Goal: Information Seeking & Learning: Learn about a topic

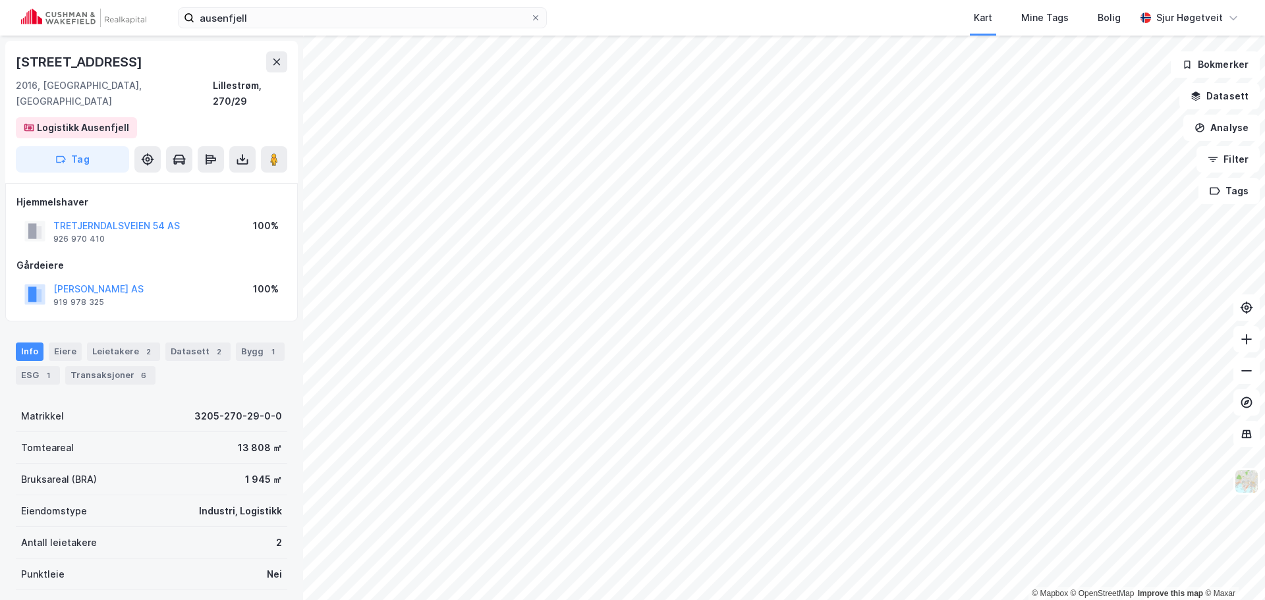
scroll to position [4, 0]
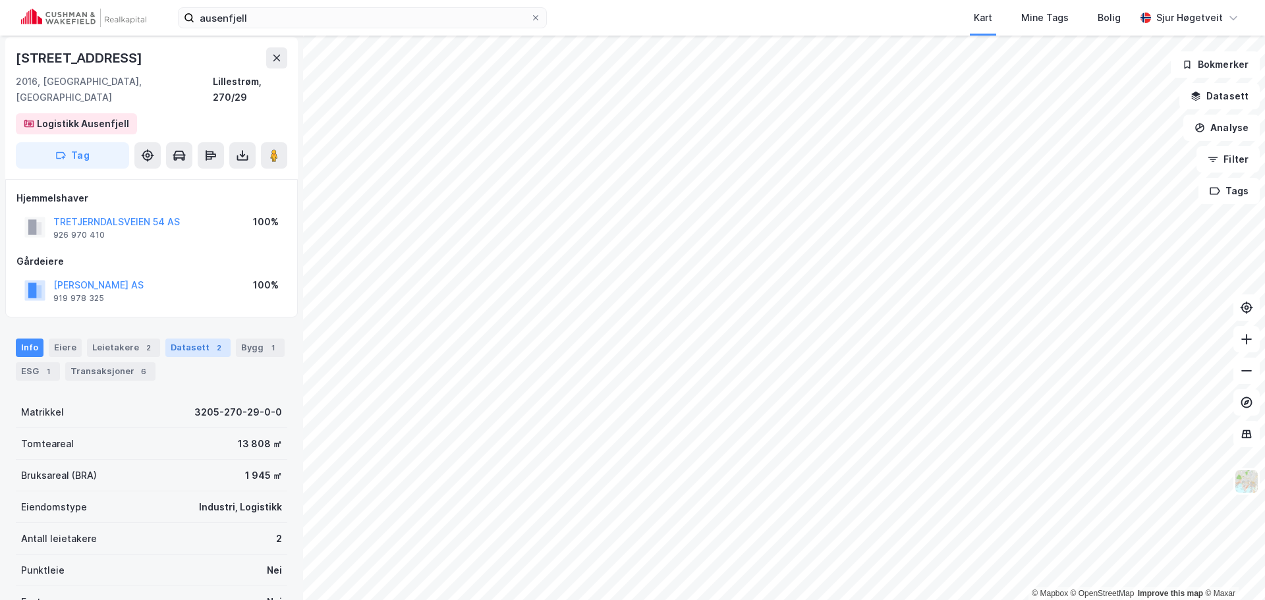
click at [212, 341] on div "2" at bounding box center [218, 347] width 13 height 13
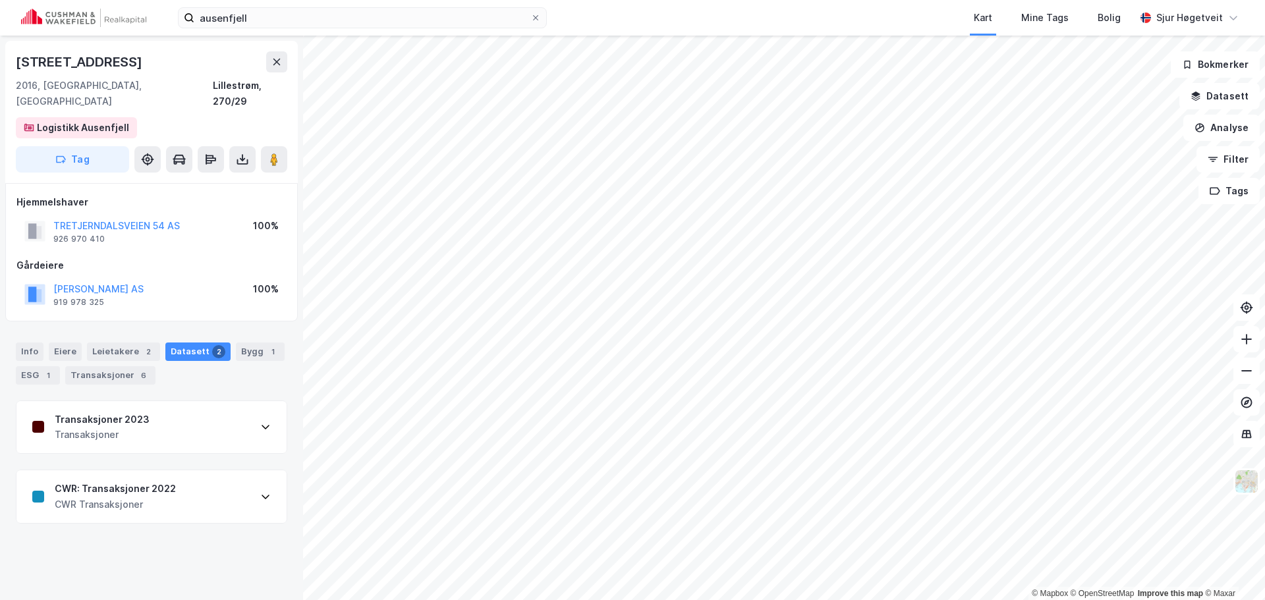
click at [212, 401] on div "Transaksjoner 2023 Transaksjoner" at bounding box center [151, 427] width 270 height 53
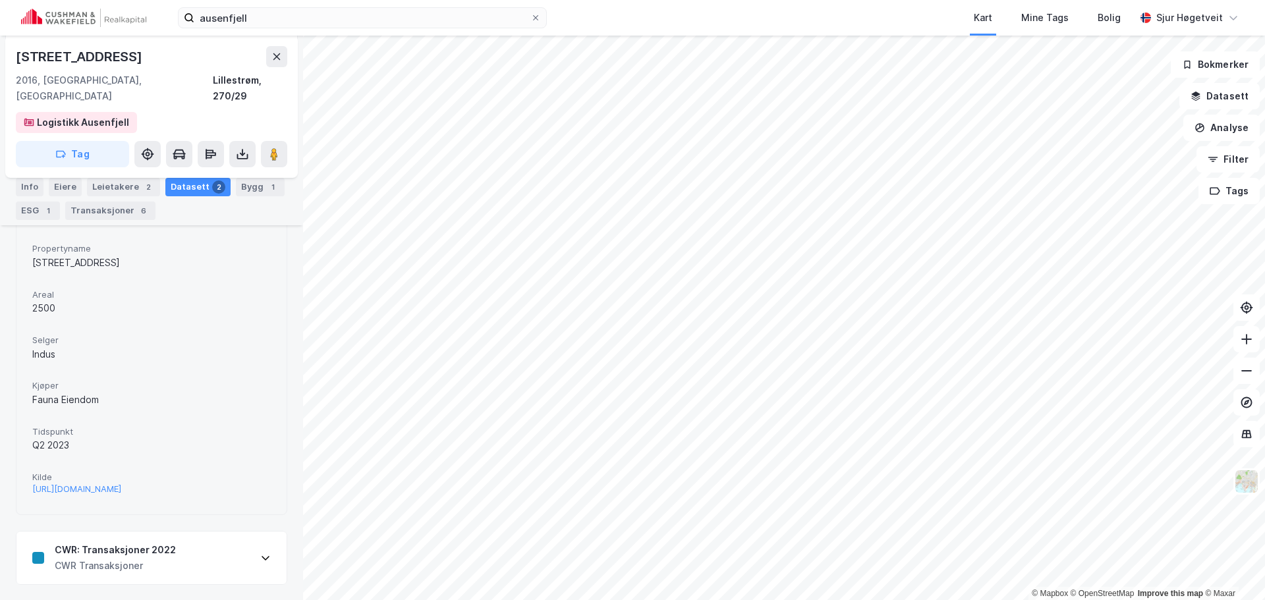
scroll to position [239, 0]
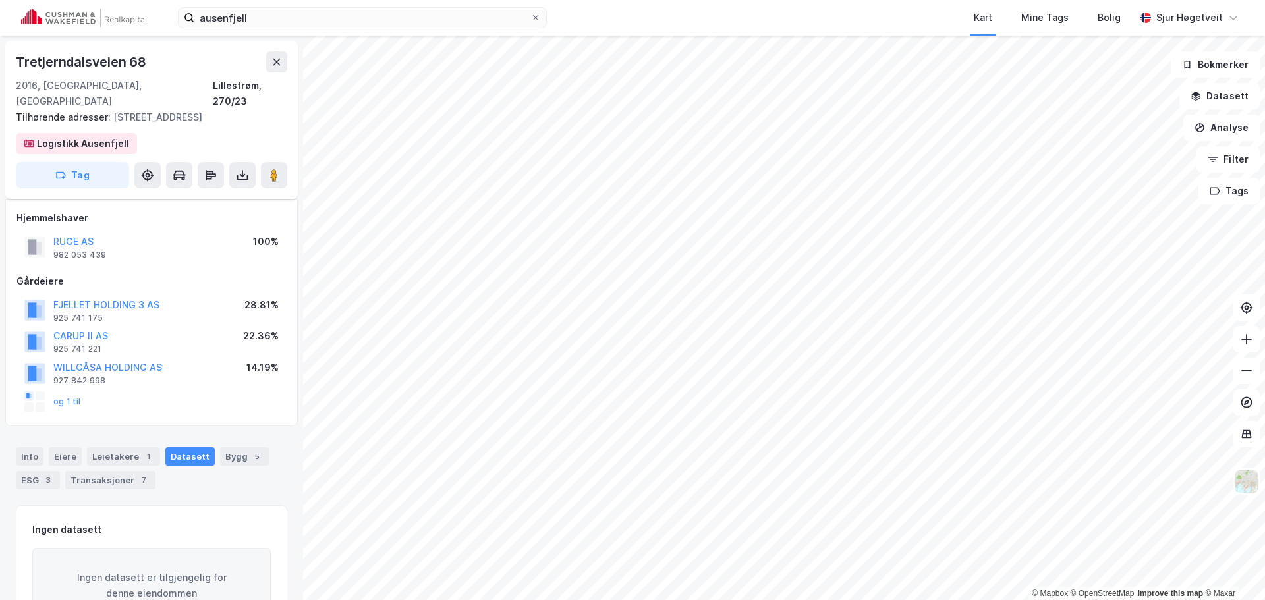
scroll to position [40, 0]
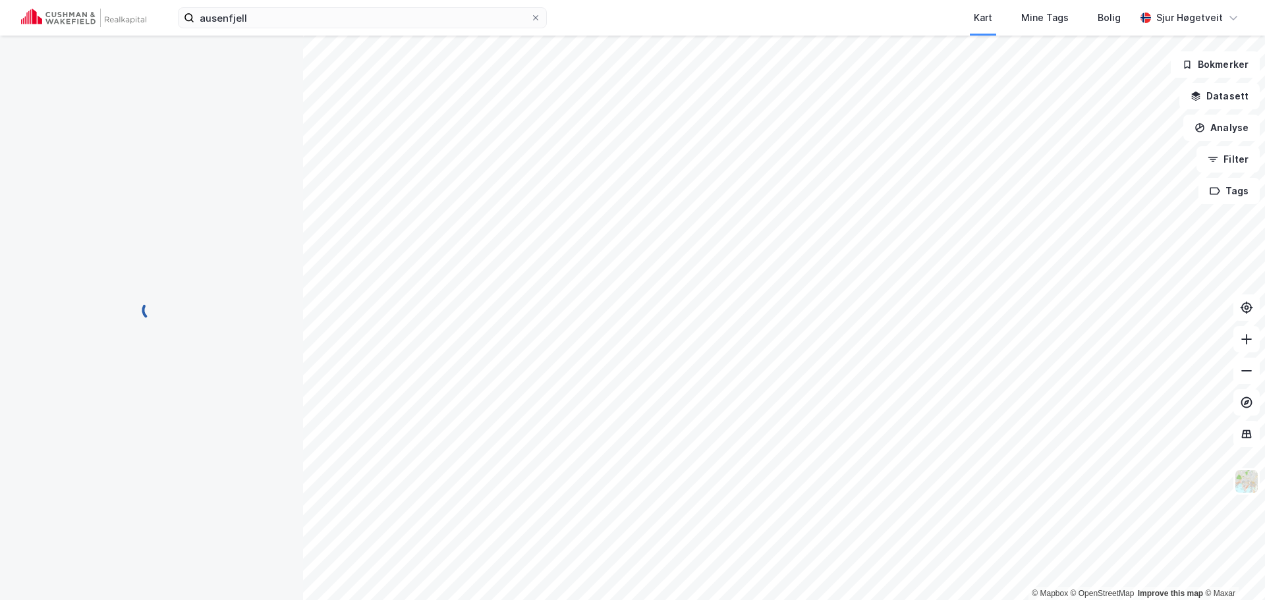
scroll to position [24, 0]
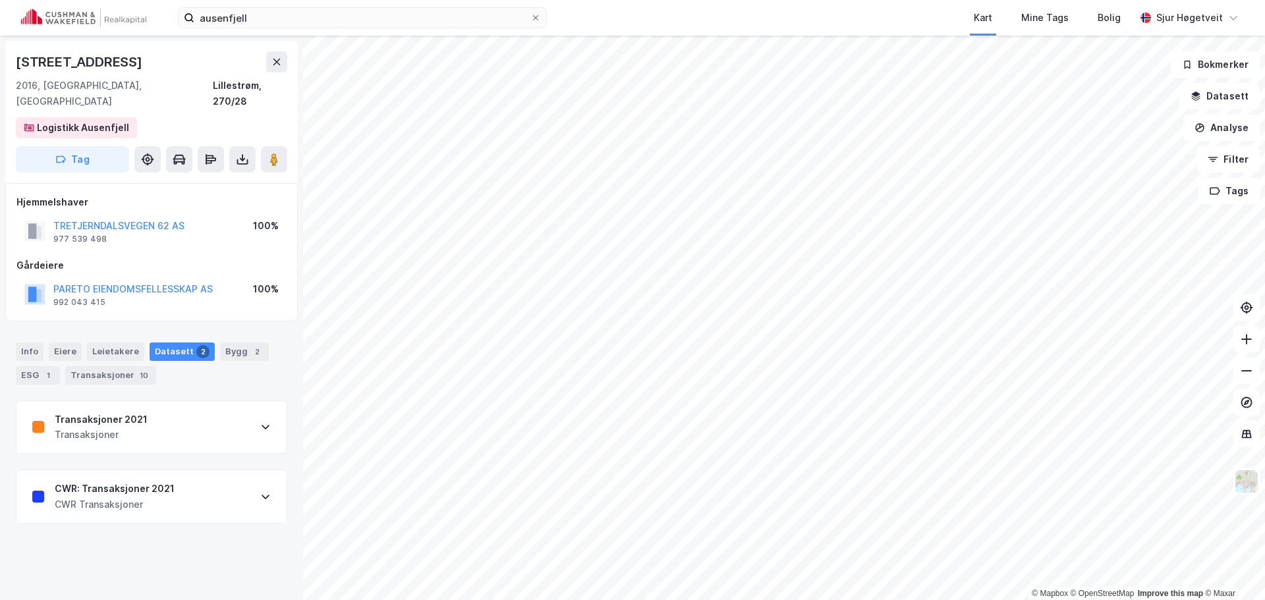
click at [948, 600] on html "ausenfjell Kart Mine Tags Bolig [PERSON_NAME] © Mapbox © OpenStreetMap Improve …" at bounding box center [632, 300] width 1265 height 600
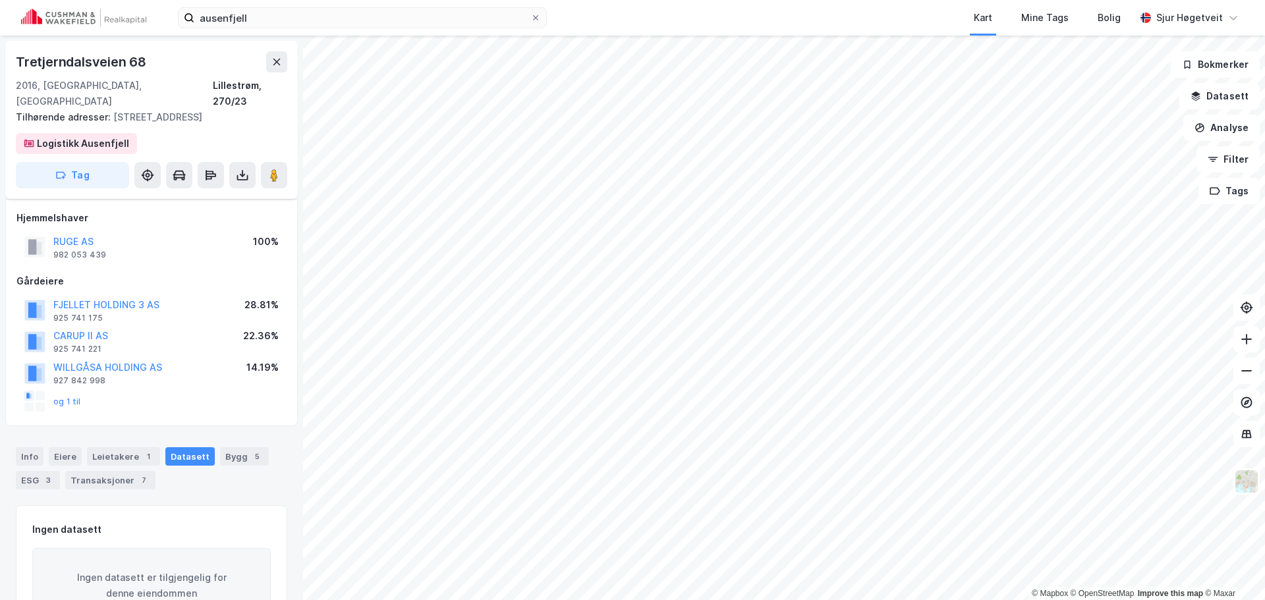
scroll to position [24, 0]
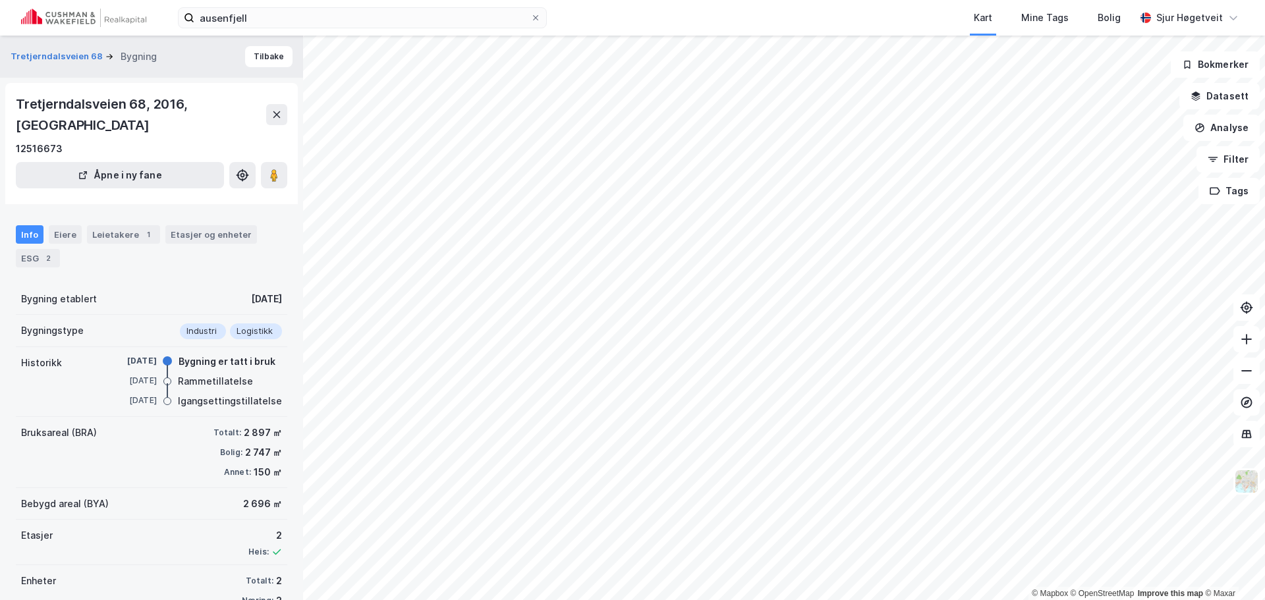
scroll to position [11, 0]
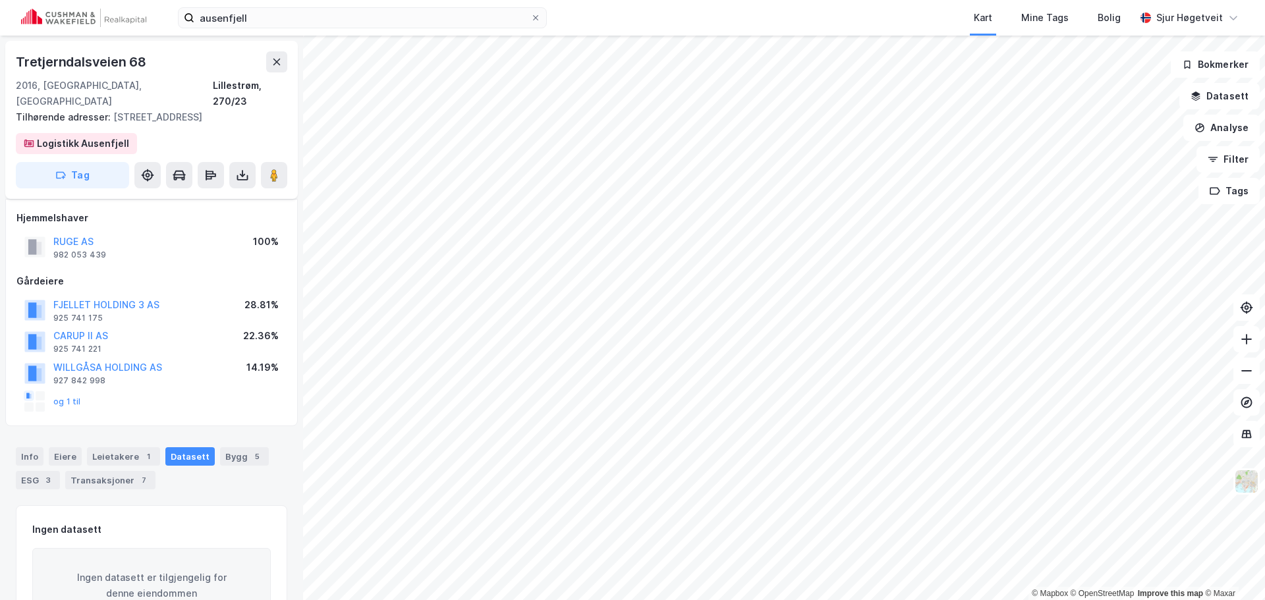
scroll to position [11, 0]
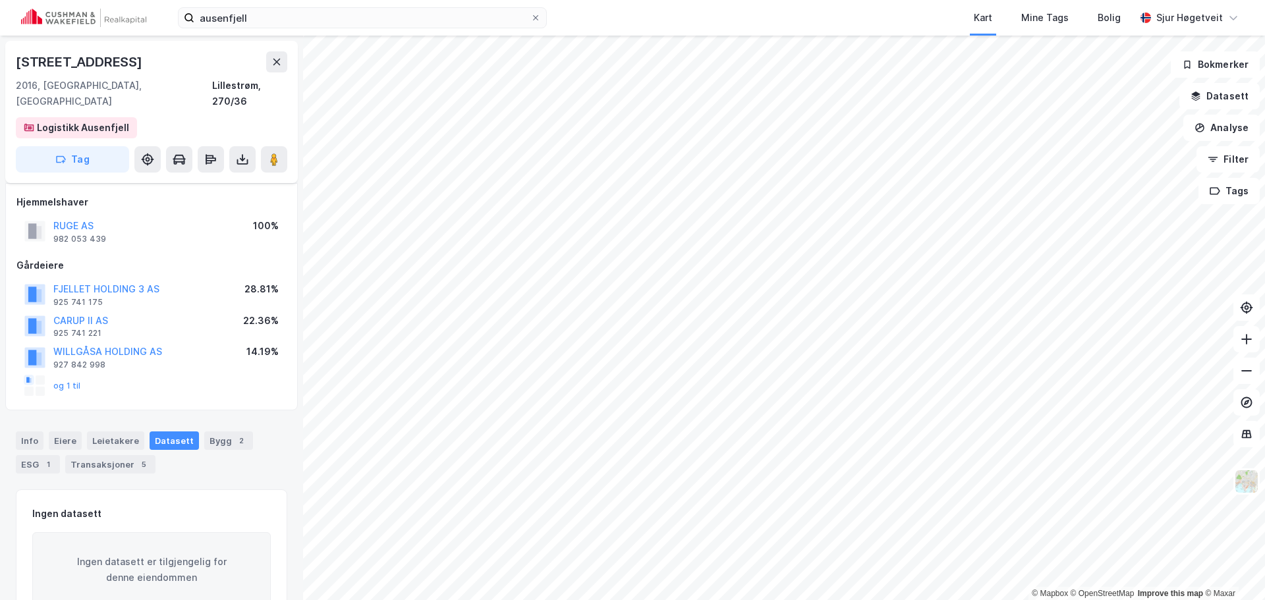
scroll to position [11, 0]
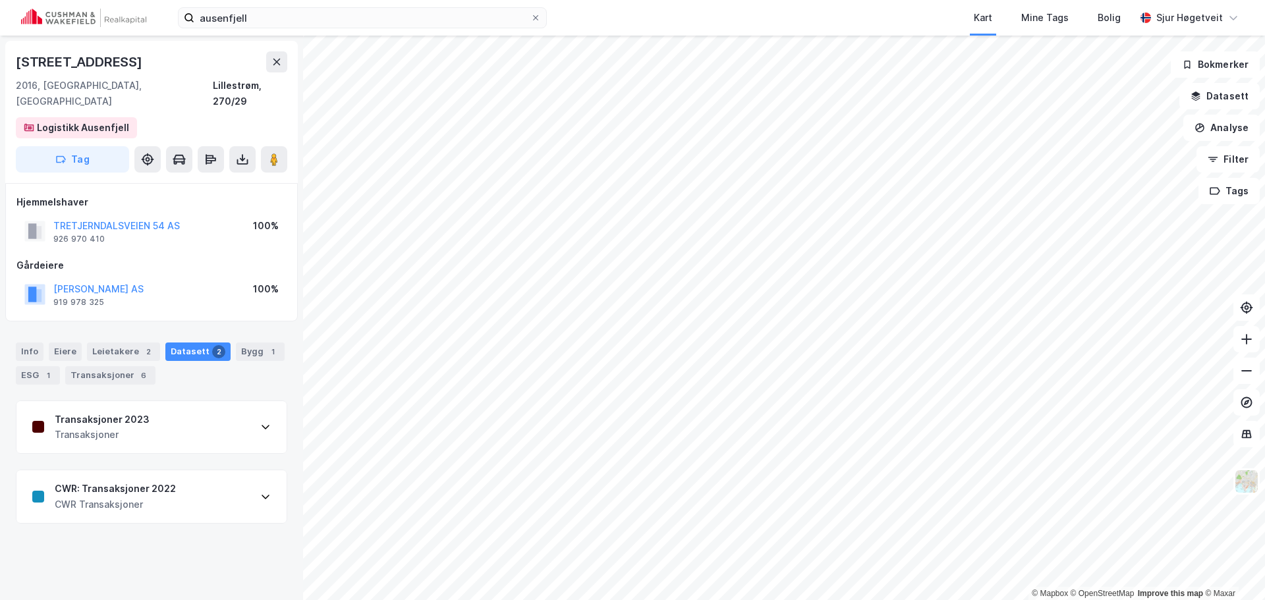
click at [156, 429] on div "Transaksjoner 2023 Transaksjoner" at bounding box center [151, 427] width 270 height 53
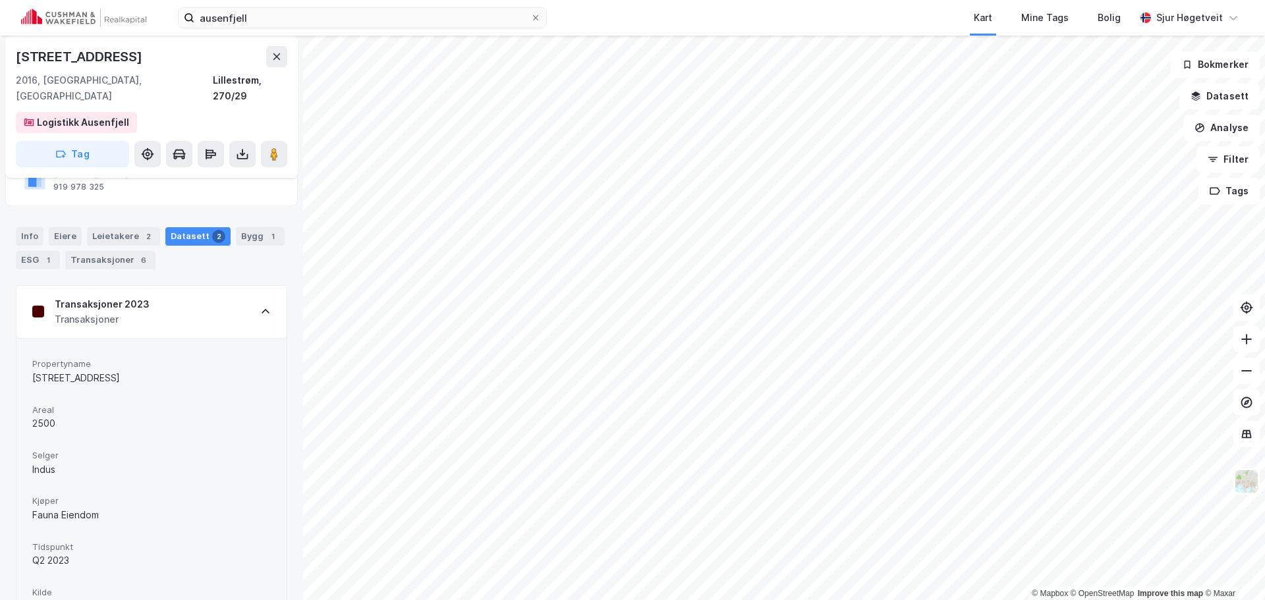
scroll to position [239, 0]
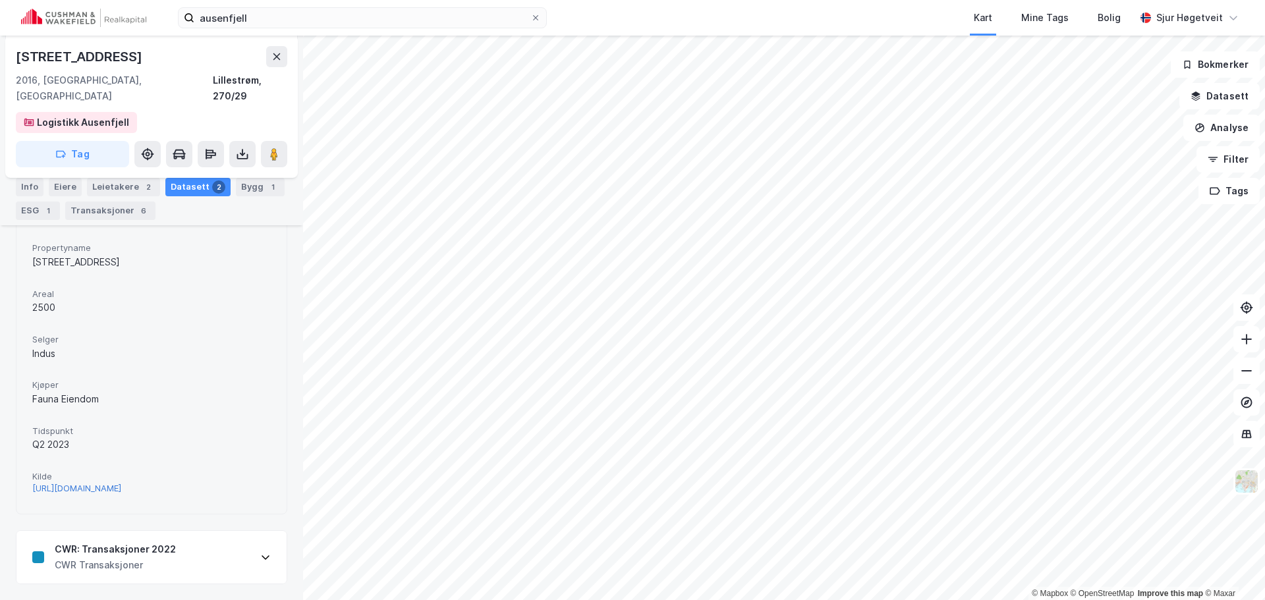
click at [121, 483] on div "[URL][DOMAIN_NAME]" at bounding box center [76, 488] width 89 height 11
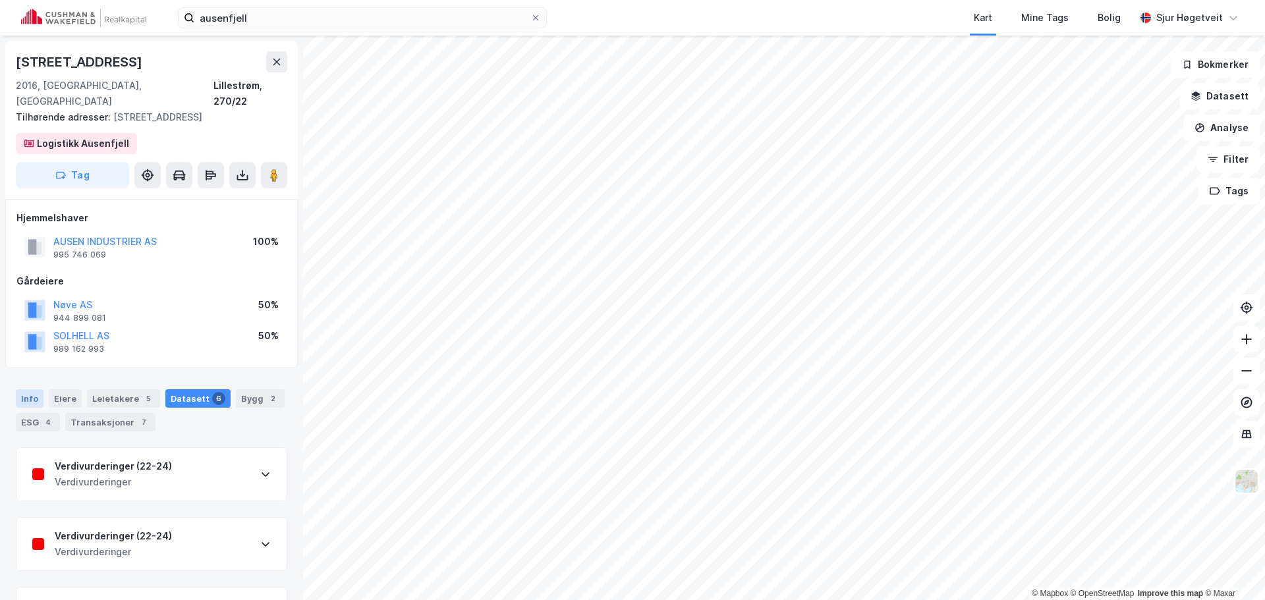
click at [33, 389] on div "Info" at bounding box center [30, 398] width 28 height 18
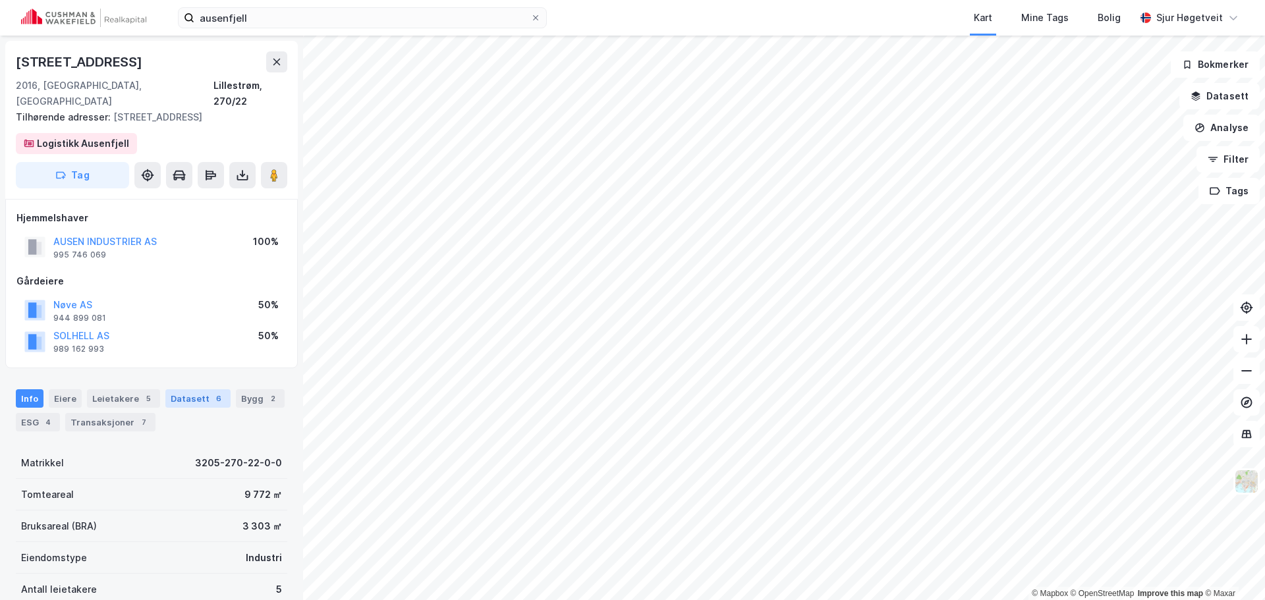
click at [196, 389] on div "Datasett 6" at bounding box center [197, 398] width 65 height 18
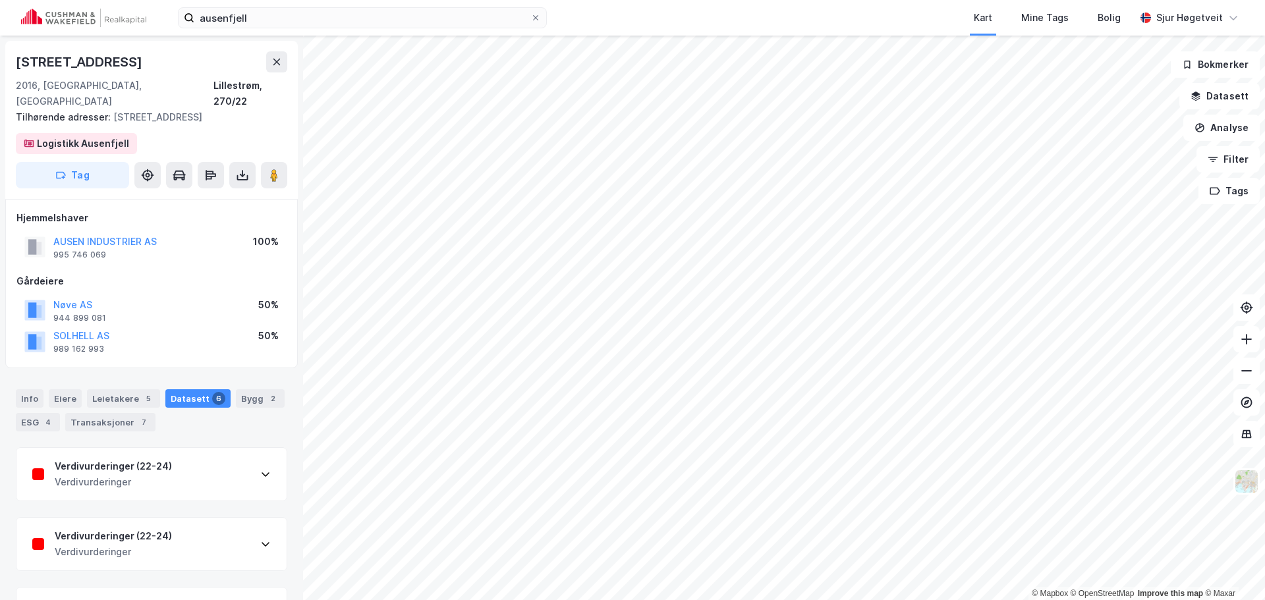
click at [202, 453] on div "Verdivurderinger (22-24) Verdivurderinger" at bounding box center [151, 474] width 270 height 53
click at [284, 59] on button at bounding box center [276, 61] width 21 height 21
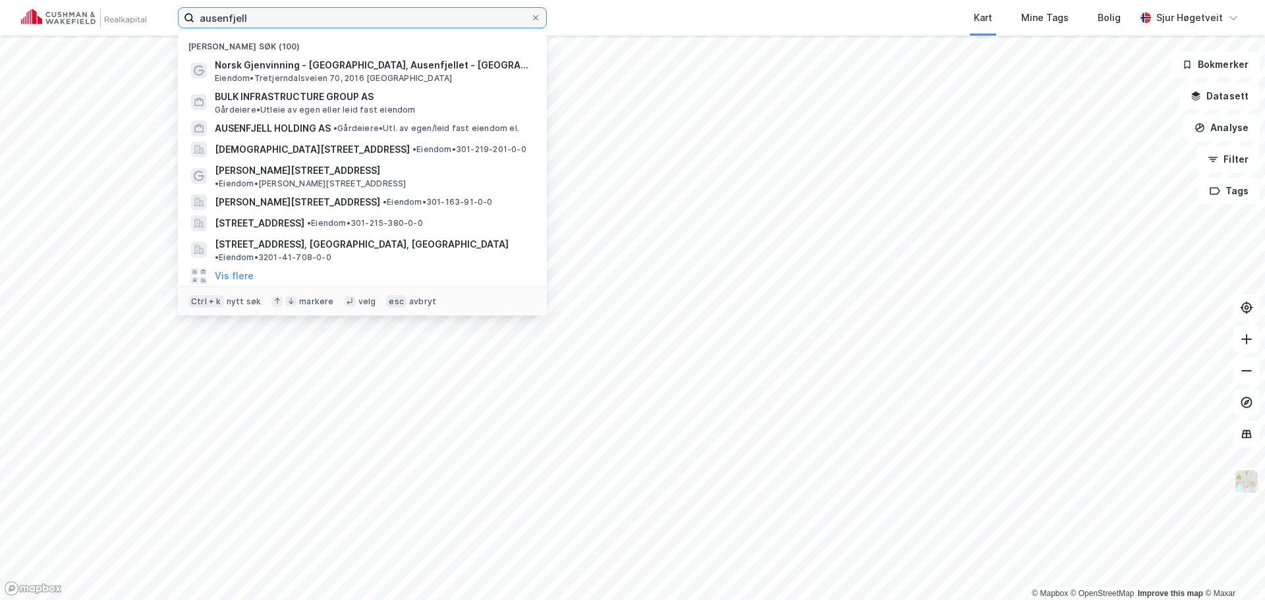
drag, startPoint x: 259, startPoint y: 23, endPoint x: 198, endPoint y: 13, distance: 61.4
click at [198, 13] on input "ausenfjell" at bounding box center [362, 18] width 336 height 20
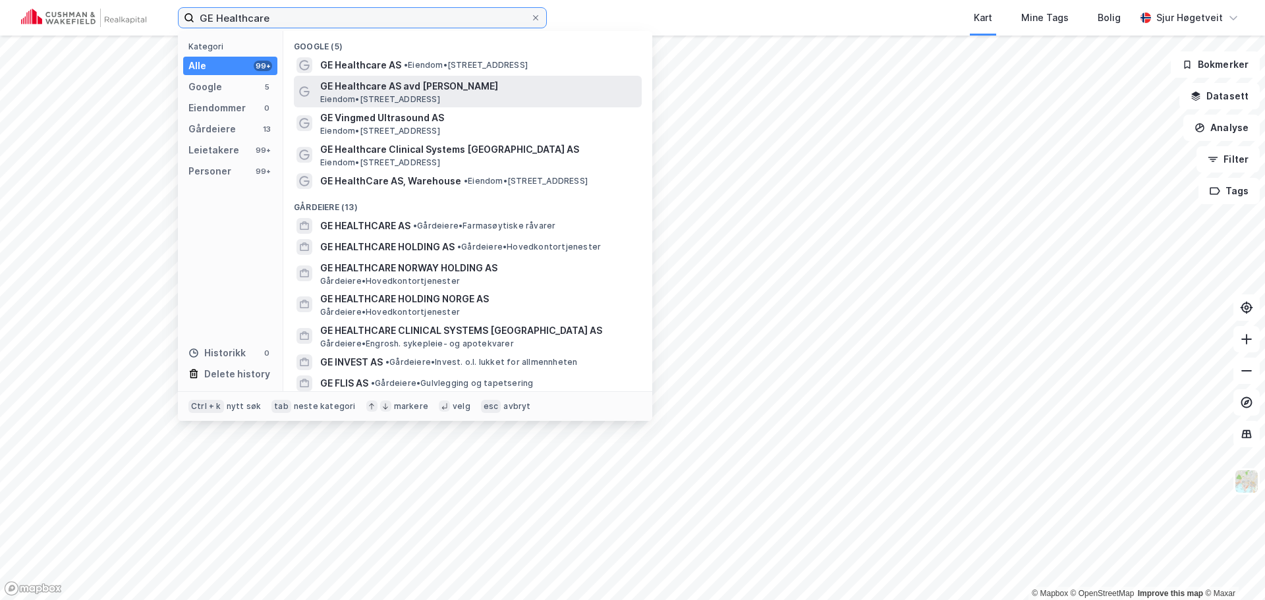
type input "GE Healthcare"
click at [527, 92] on span "GE Healthcare AS avd [PERSON_NAME]" at bounding box center [478, 86] width 316 height 16
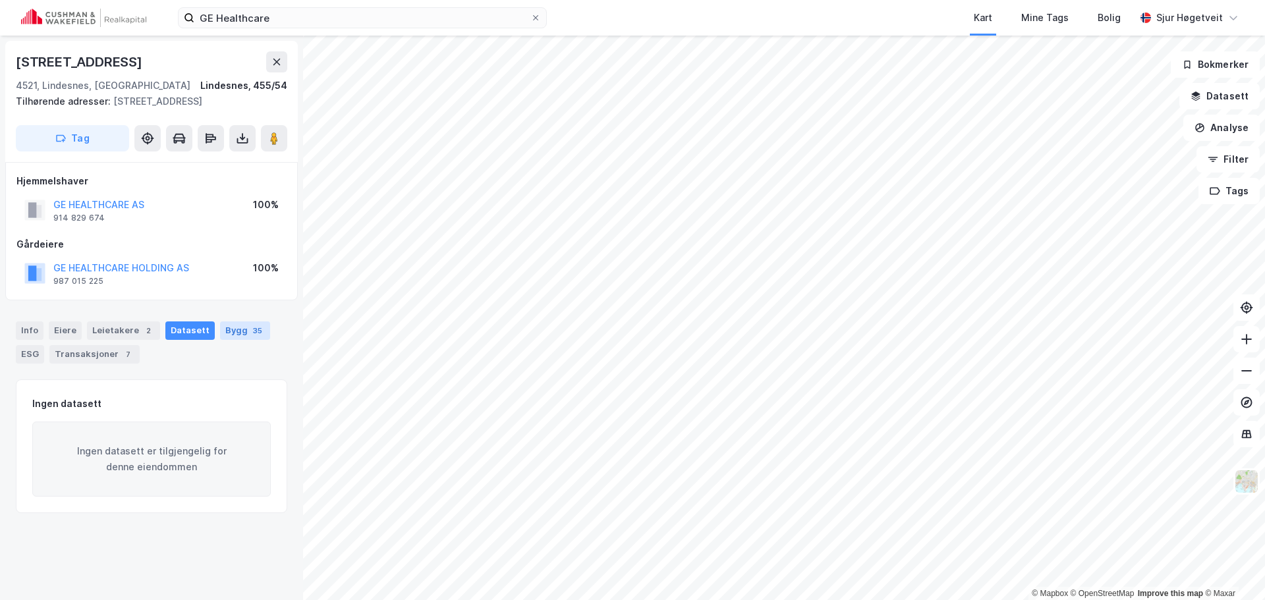
click at [250, 333] on div "35" at bounding box center [257, 330] width 14 height 13
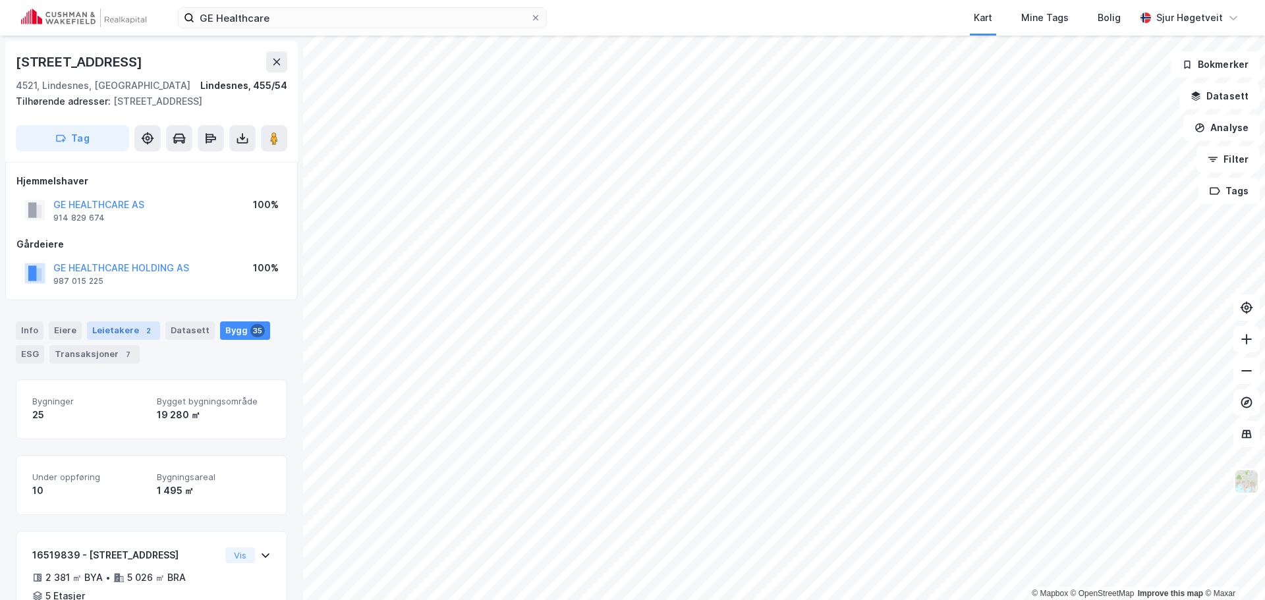
click at [104, 329] on div "Leietakere 2" at bounding box center [123, 331] width 73 height 18
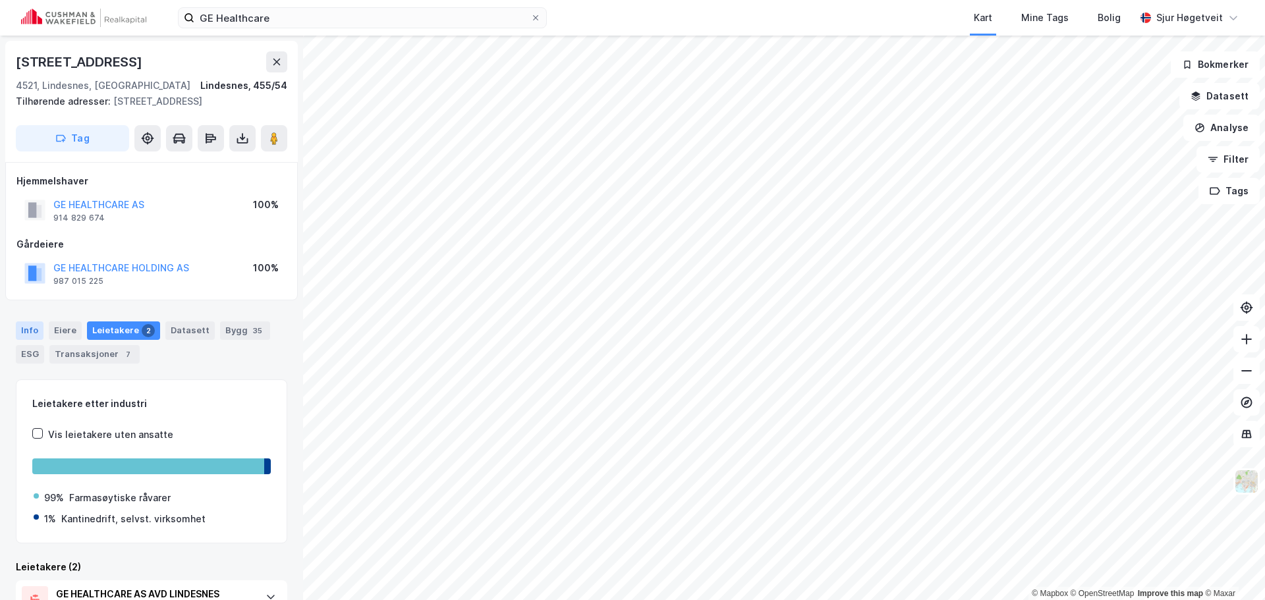
click at [23, 330] on div "Info" at bounding box center [30, 331] width 28 height 18
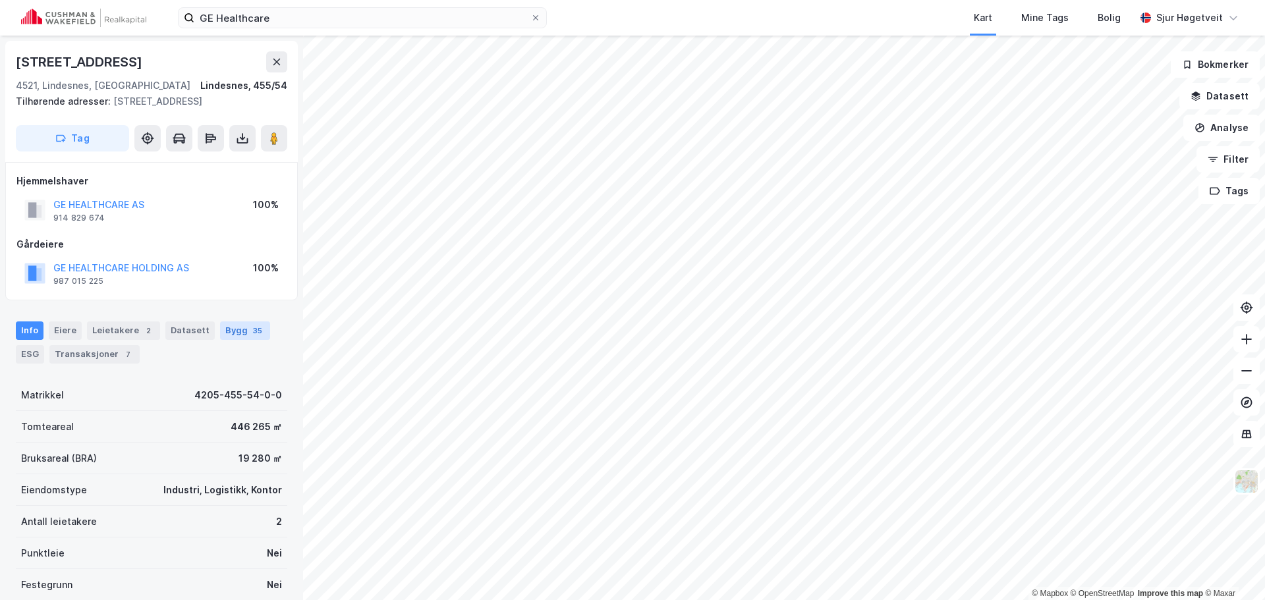
click at [220, 331] on div "Bygg 35" at bounding box center [245, 331] width 50 height 18
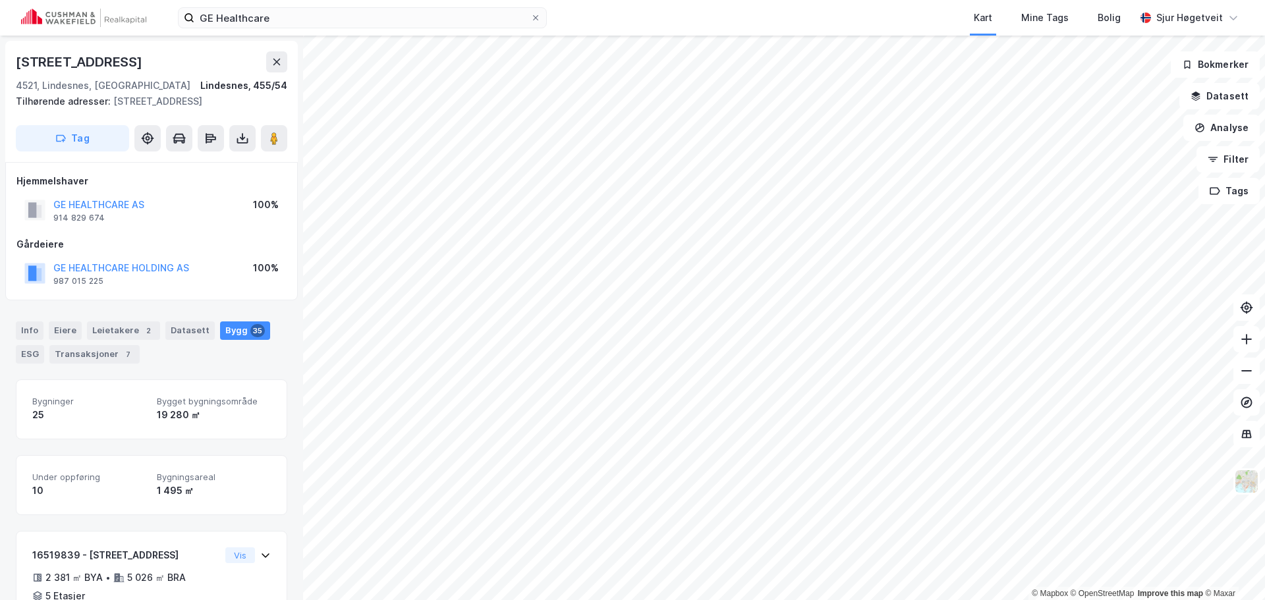
scroll to position [66, 0]
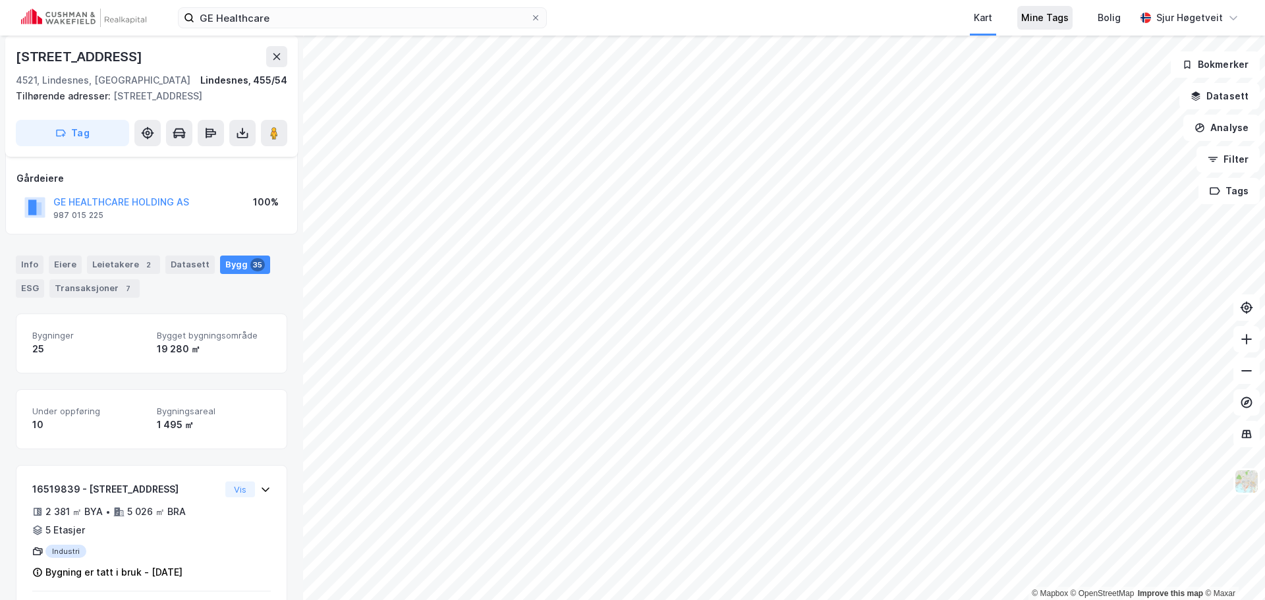
click at [1069, 24] on div "Mine Tags" at bounding box center [1044, 18] width 47 height 16
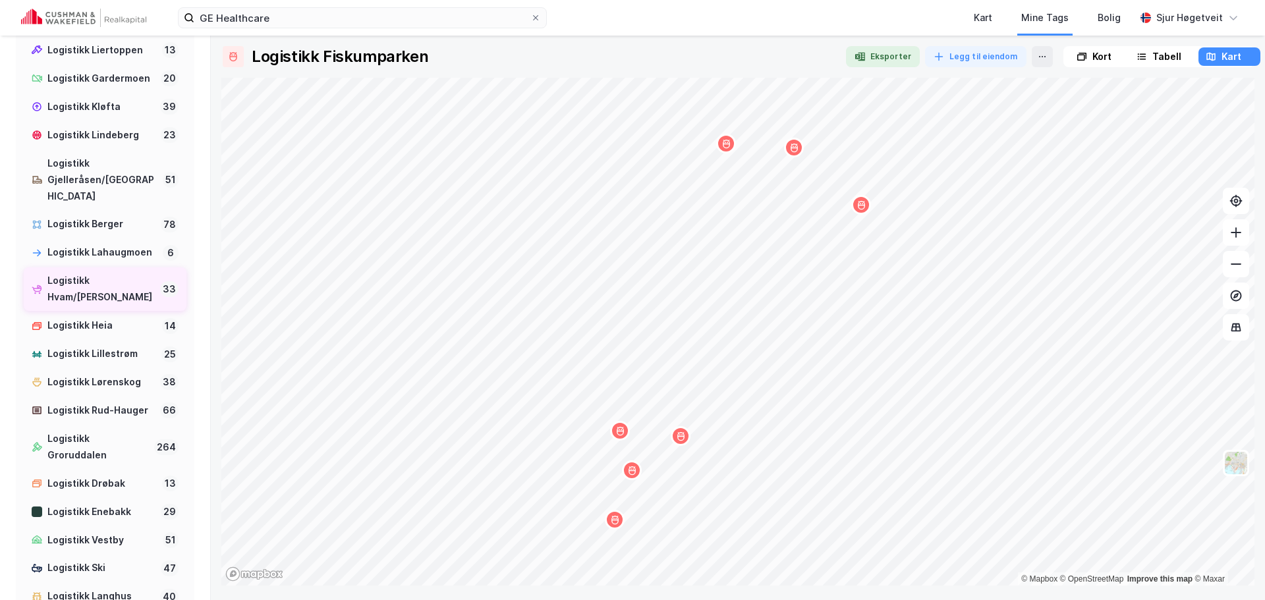
scroll to position [1054, 0]
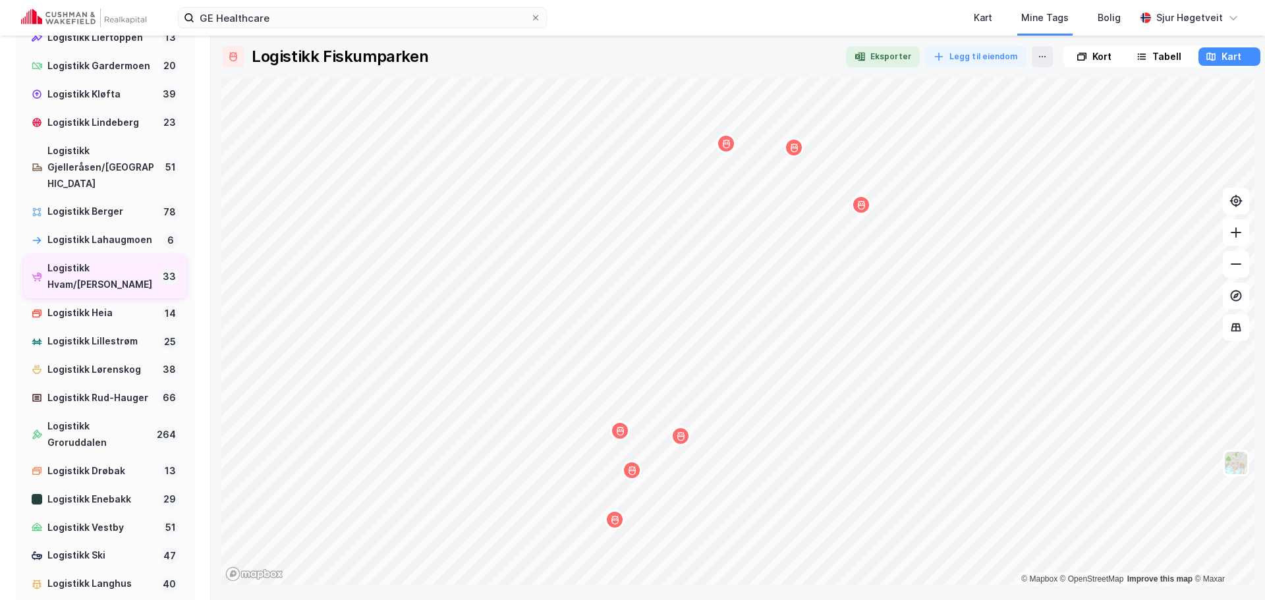
click at [116, 293] on div "Logistikk Hvam/[PERSON_NAME]" at bounding box center [100, 276] width 107 height 33
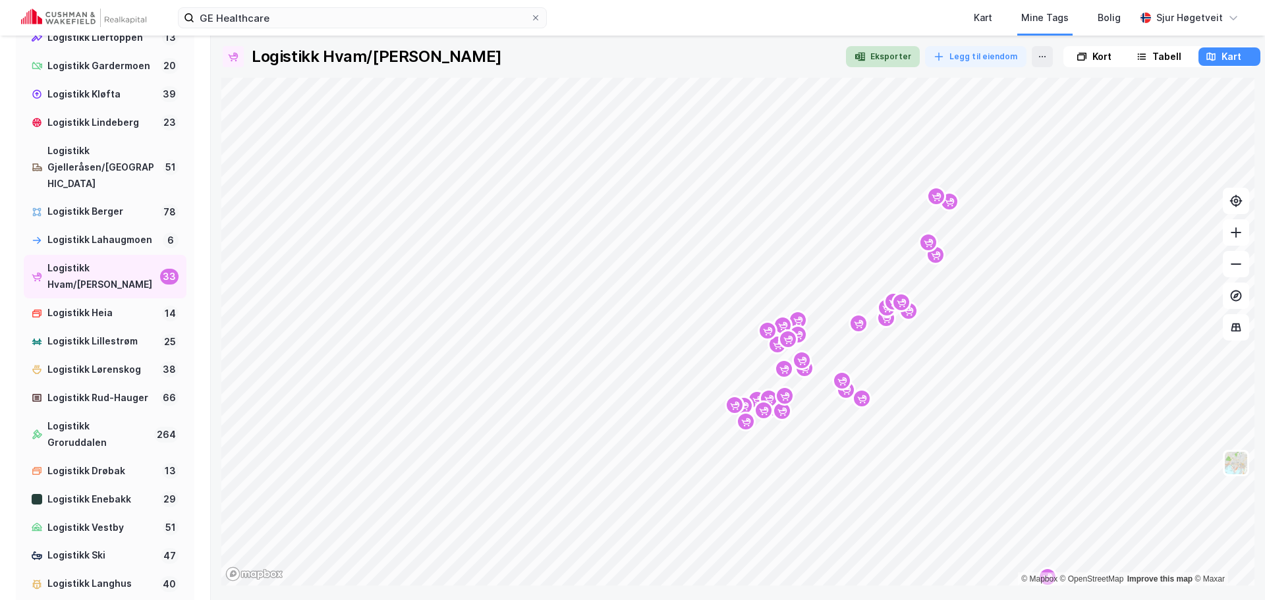
click at [872, 53] on button "Eksporter" at bounding box center [883, 56] width 74 height 21
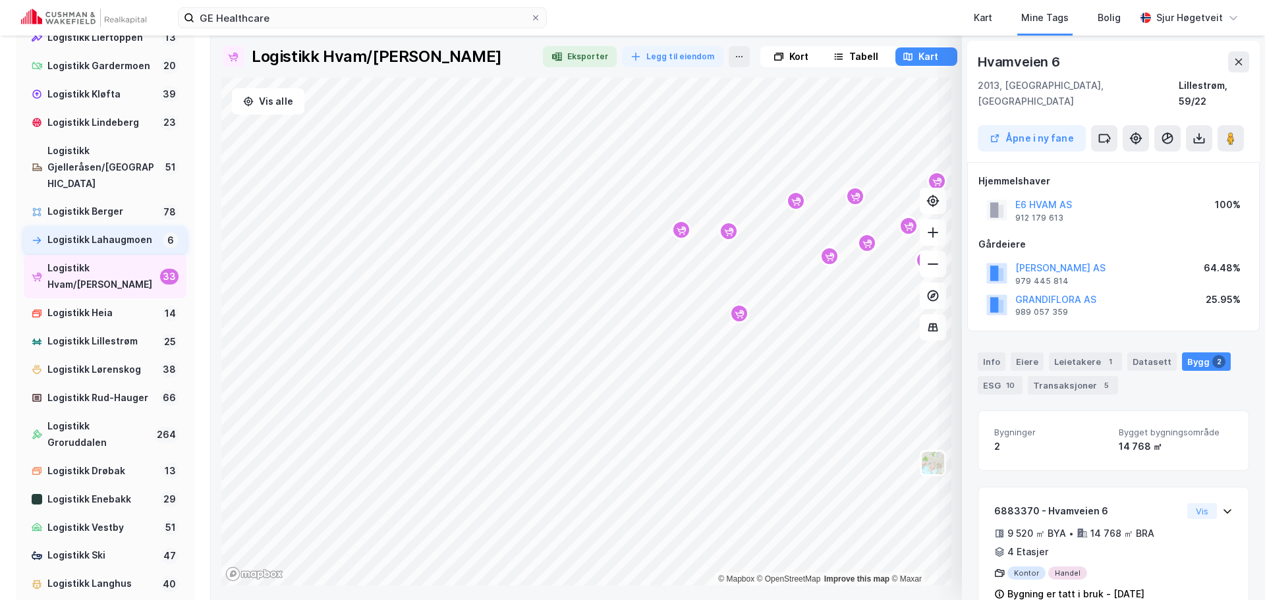
click at [107, 248] on div "Logistikk Lahaugmoen" at bounding box center [102, 240] width 110 height 16
